Goal: Information Seeking & Learning: Find specific fact

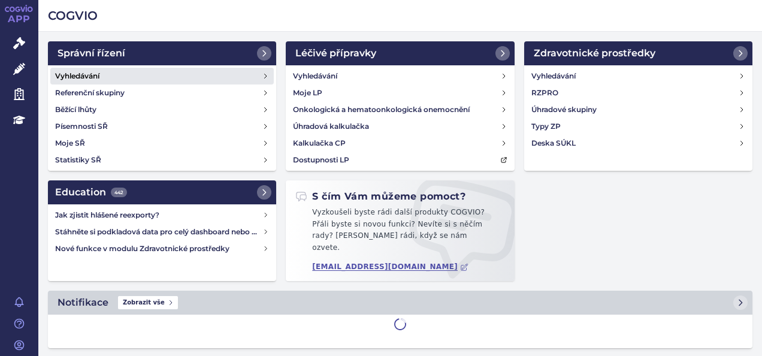
click at [104, 74] on link "Vyhledávání" at bounding box center [162, 76] width 224 height 17
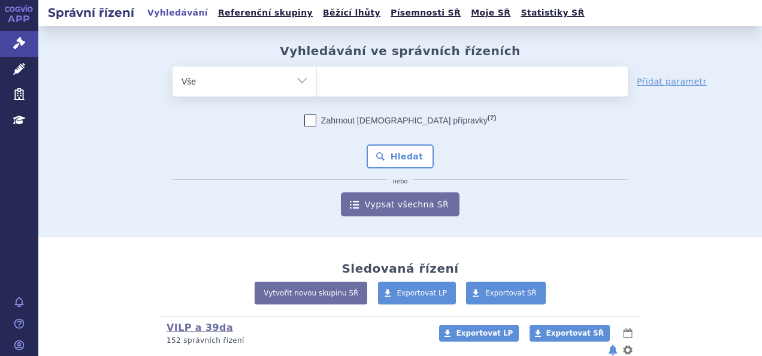
click at [413, 80] on ul at bounding box center [472, 79] width 311 height 25
click at [317, 80] on select at bounding box center [316, 81] width 1 height 30
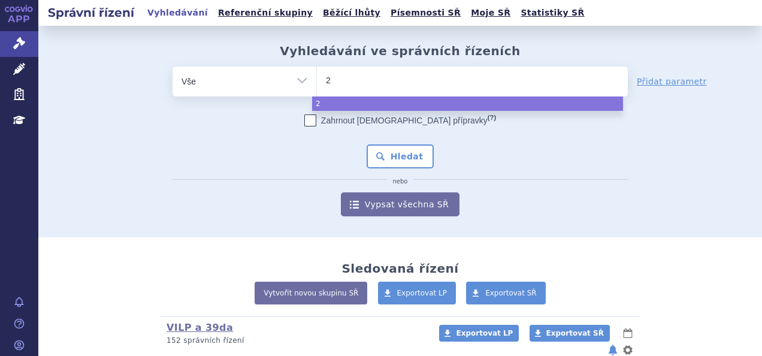
type input "28"
type input "28/"
type input "28/1"
select select "28/1"
type input "eze"
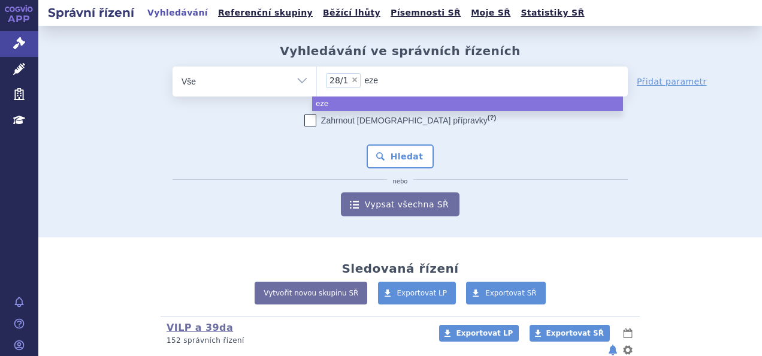
type input "ezet"
type input "ezetim"
type input "ezetimib"
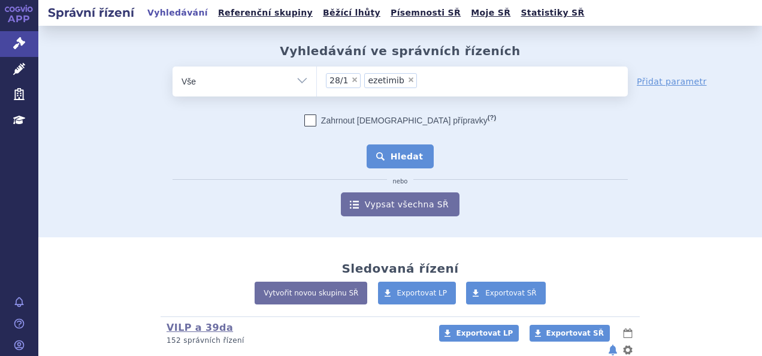
click at [375, 146] on button "Hledat" at bounding box center [401, 156] width 68 height 24
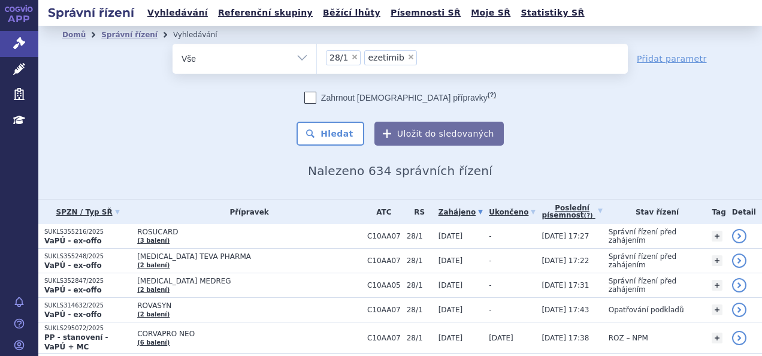
click at [408, 56] on span "×" at bounding box center [411, 56] width 7 height 7
click at [317, 56] on select "28/1 ezetimib" at bounding box center [316, 58] width 1 height 30
type input "13"
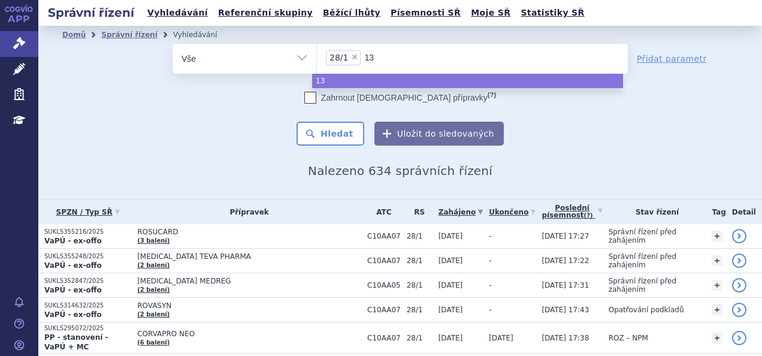
type input "13/"
type input "13/1"
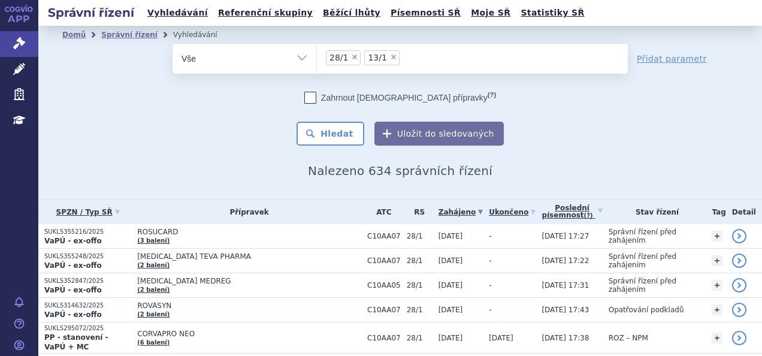
click at [351, 57] on span "×" at bounding box center [354, 56] width 7 height 7
click at [317, 57] on select "28/1 ezetimib 13/1" at bounding box center [316, 58] width 1 height 30
select select "13/1"
click at [337, 131] on button "Hledat" at bounding box center [331, 134] width 68 height 24
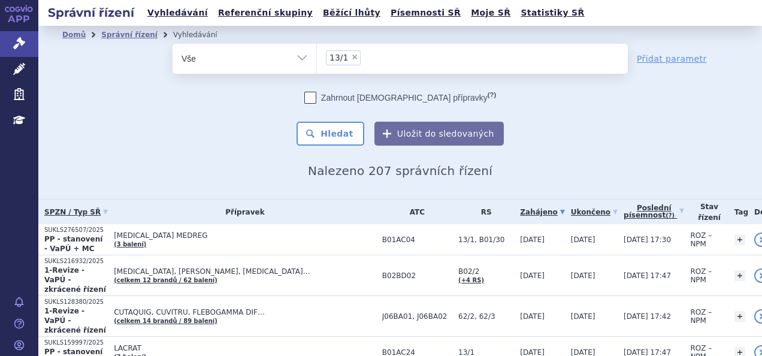
click at [351, 57] on span "×" at bounding box center [354, 56] width 7 height 7
click at [317, 57] on select "13/1" at bounding box center [316, 58] width 1 height 30
select select
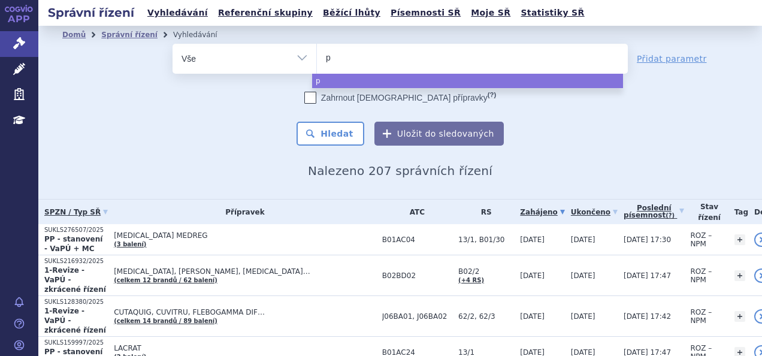
type input "pc"
type input "p"
type input "l"
type input "in"
type input "inl"
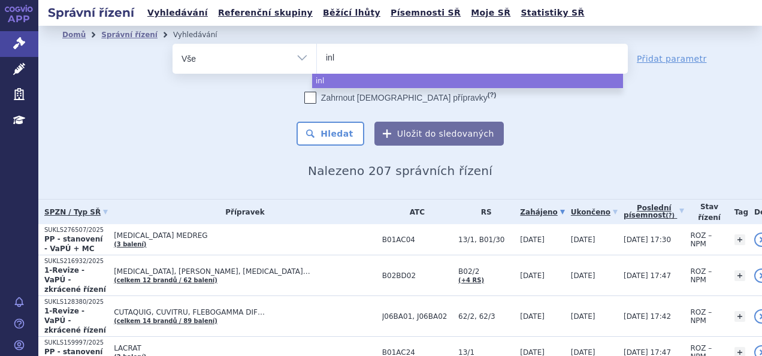
type input "inlk"
type input "inlki"
type input "inlkisi"
type input "inlkisir"
type input "inlkisiran"
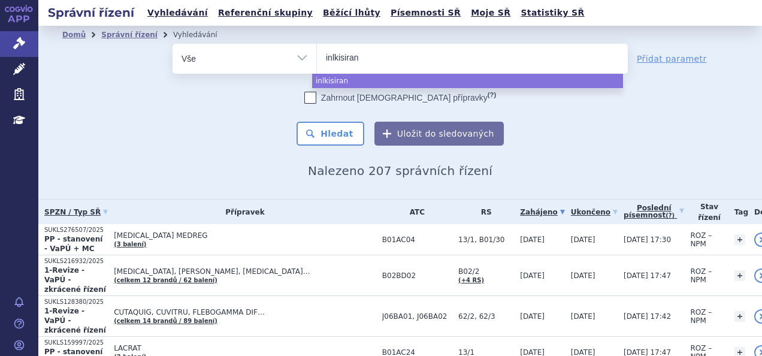
select select "inlkisiran"
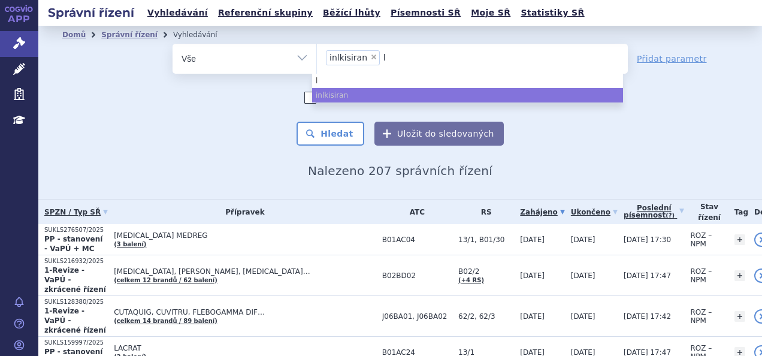
type input "le"
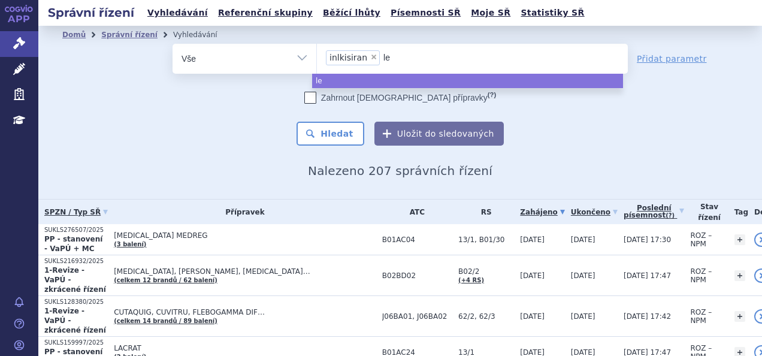
type input "leq"
type input "leqv"
type input "leqvi"
type input "leqvio"
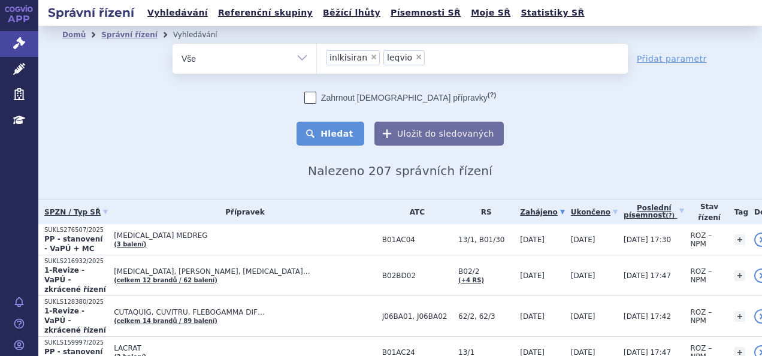
click at [321, 123] on button "Hledat" at bounding box center [331, 134] width 68 height 24
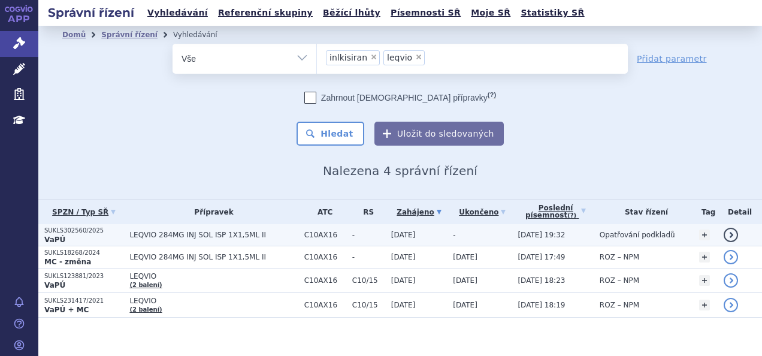
click at [269, 239] on td "LEQVIO 284MG INJ SOL ISP 1X1,5ML II" at bounding box center [210, 235] width 174 height 22
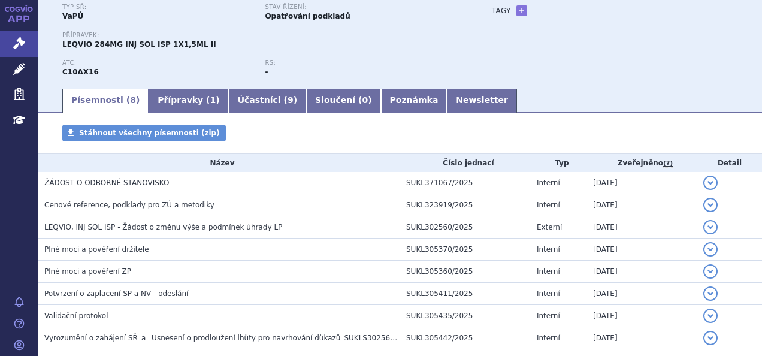
scroll to position [105, 0]
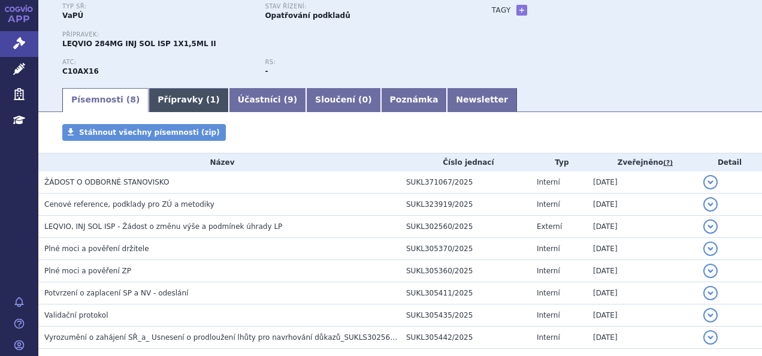
click at [176, 97] on link "Přípravky ( 1 )" at bounding box center [189, 100] width 80 height 24
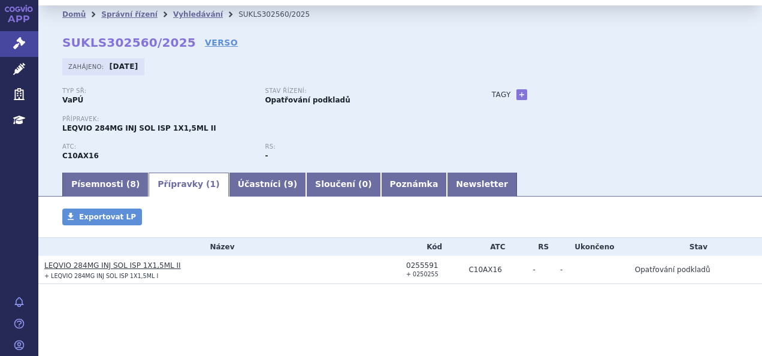
scroll to position [20, 0]
click at [145, 265] on link "LEQVIO 284MG INJ SOL ISP 1X1,5ML II" at bounding box center [112, 265] width 137 height 8
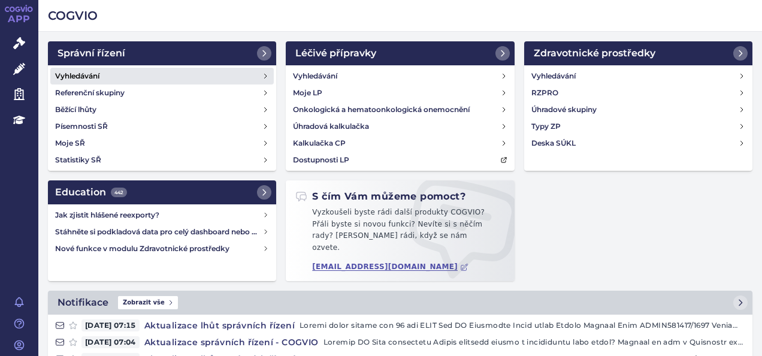
click at [128, 78] on link "Vyhledávání" at bounding box center [162, 76] width 224 height 17
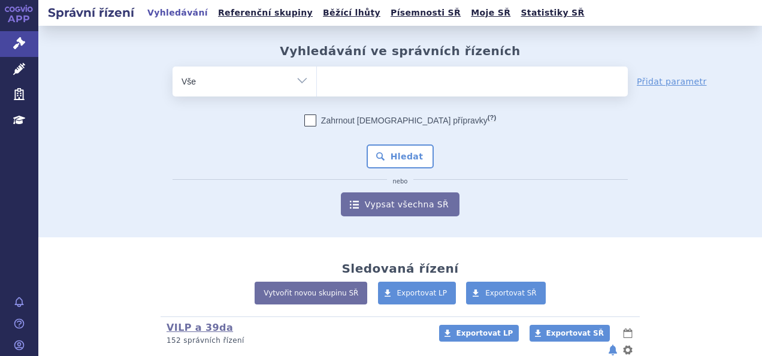
drag, startPoint x: 367, startPoint y: 72, endPoint x: 388, endPoint y: 80, distance: 22.4
click at [388, 80] on ul at bounding box center [472, 79] width 311 height 25
click at [317, 80] on select at bounding box center [316, 81] width 1 height 30
type input "vy"
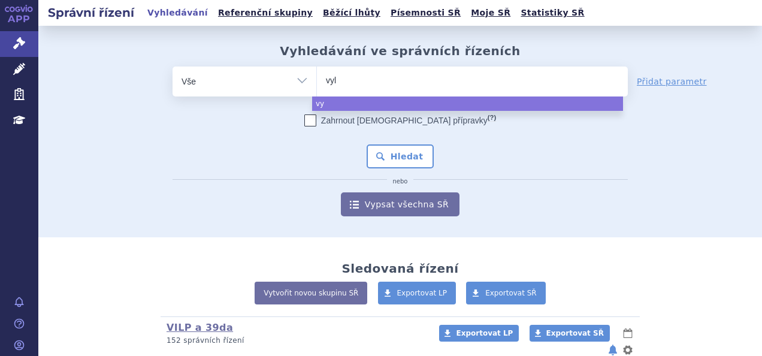
type input "vylo"
type input "vyloy"
select select "vyloy"
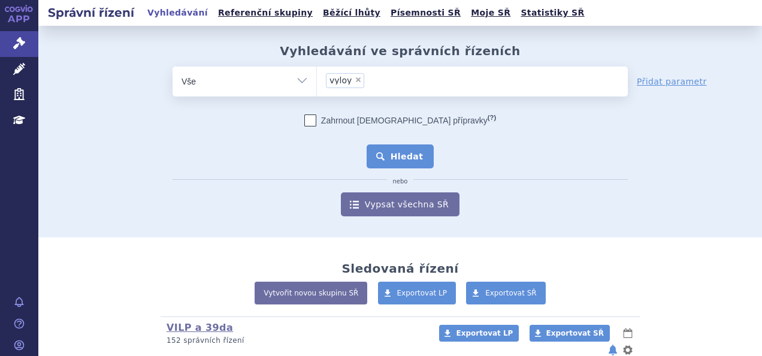
click at [384, 150] on button "Hledat" at bounding box center [401, 156] width 68 height 24
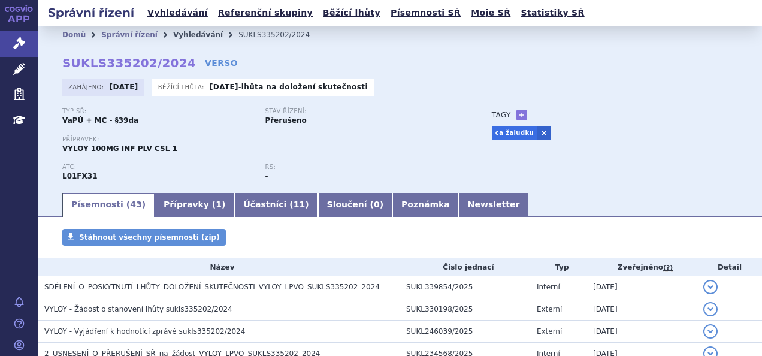
click at [174, 34] on link "Vyhledávání" at bounding box center [198, 35] width 50 height 8
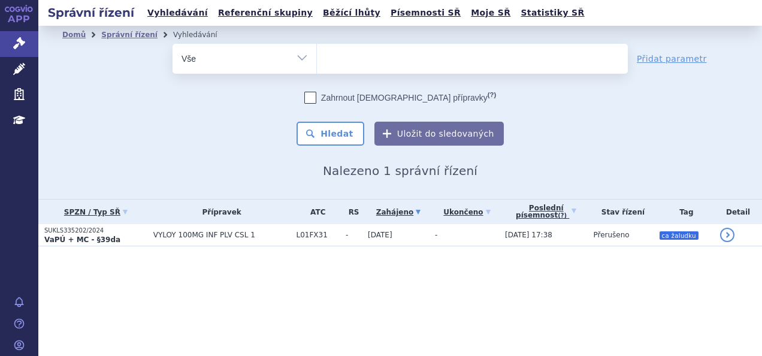
select select
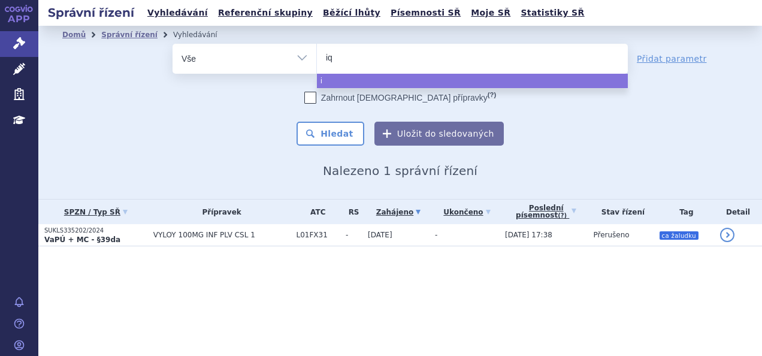
type input "iqi"
type input "iqir"
type input "iqirvo"
select select "iqirvo"
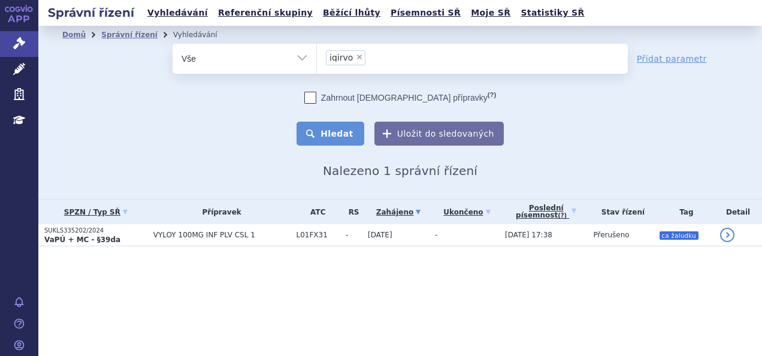
click at [328, 126] on button "Hledat" at bounding box center [331, 134] width 68 height 24
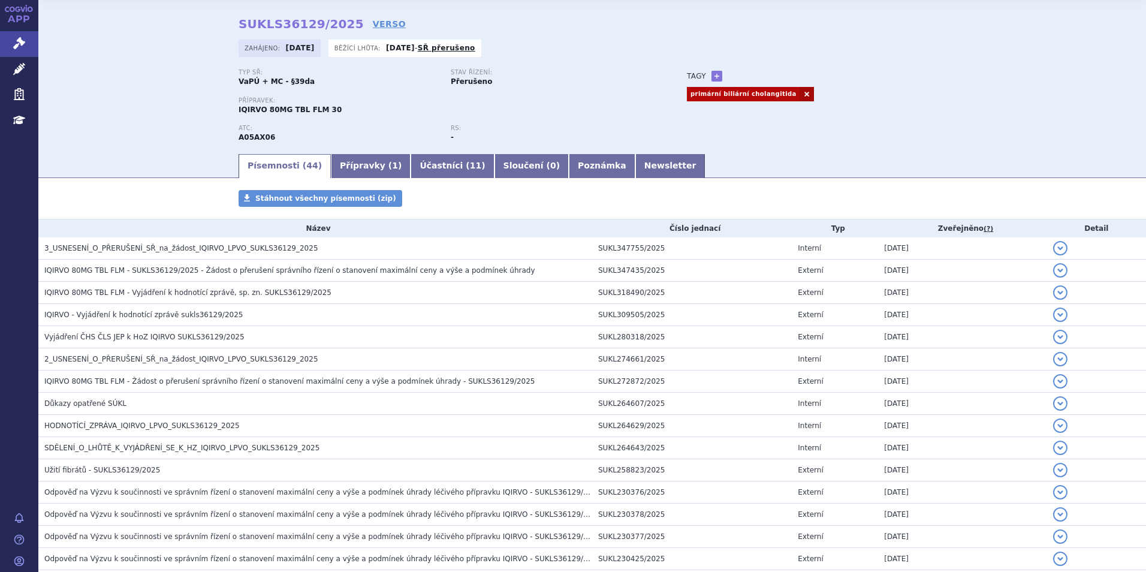
scroll to position [39, 0]
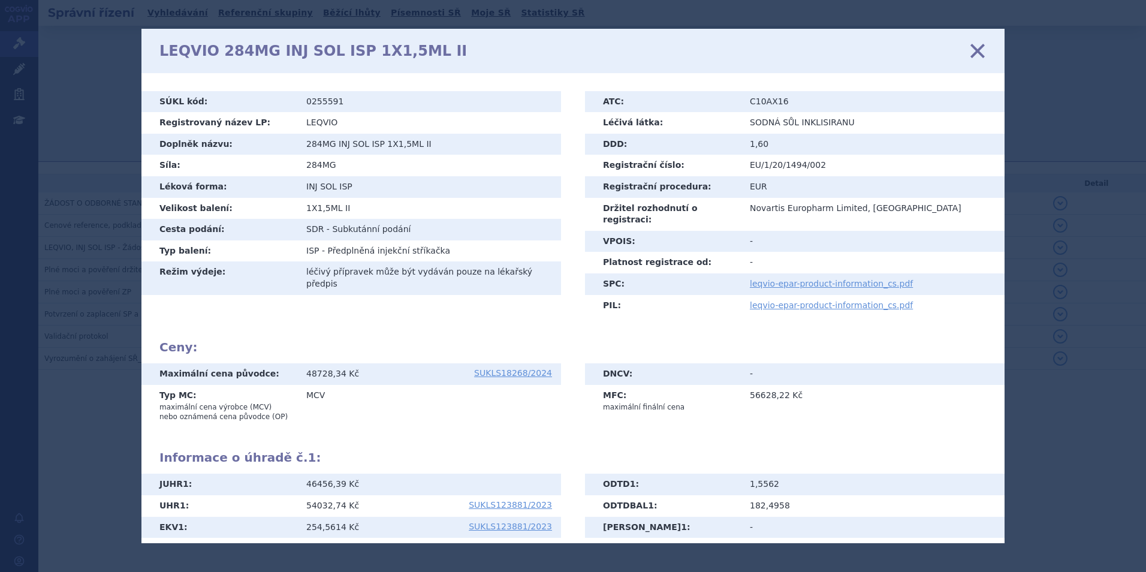
click at [762, 56] on div "LEQVIO 284MG INJ SOL ISP 1X1,5ML II zavřít" at bounding box center [572, 51] width 863 height 44
click at [762, 50] on icon at bounding box center [977, 50] width 25 height 25
